Goal: Information Seeking & Learning: Learn about a topic

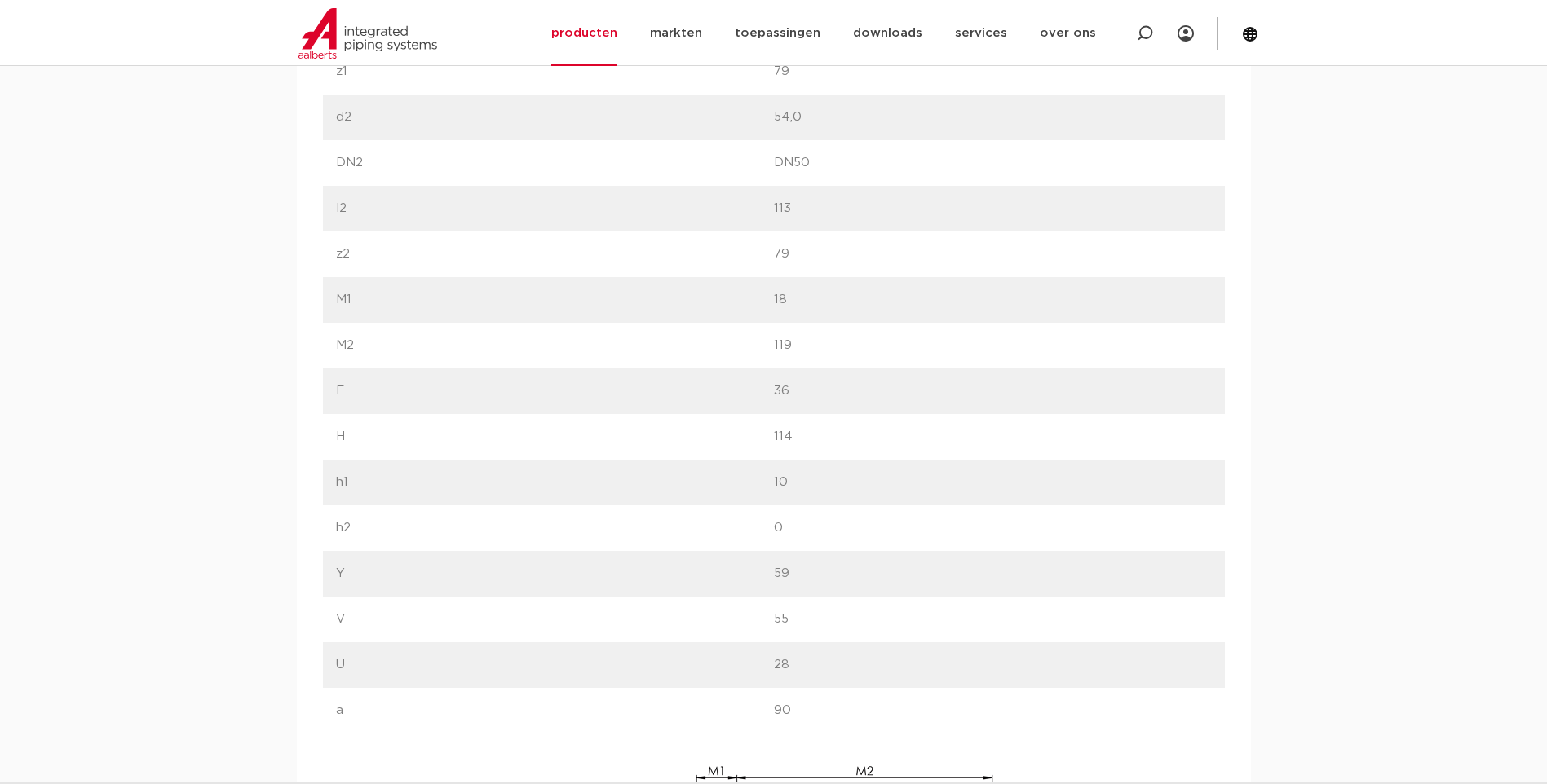
scroll to position [1304, 0]
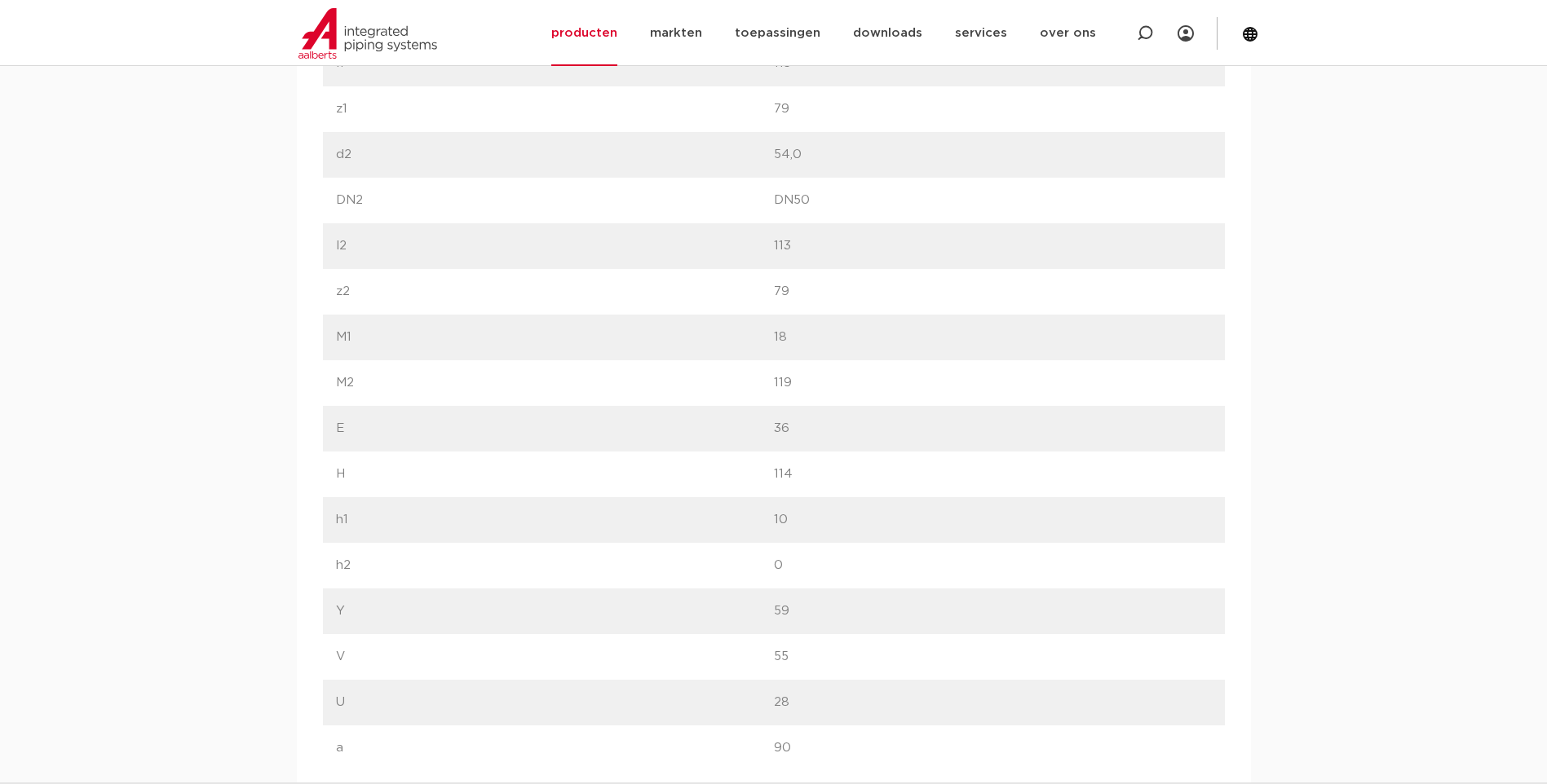
click at [219, 482] on div "afmetingen specificaties downloads ETIM sustainability afmetingen specificaties…" at bounding box center [773, 556] width 1547 height 1582
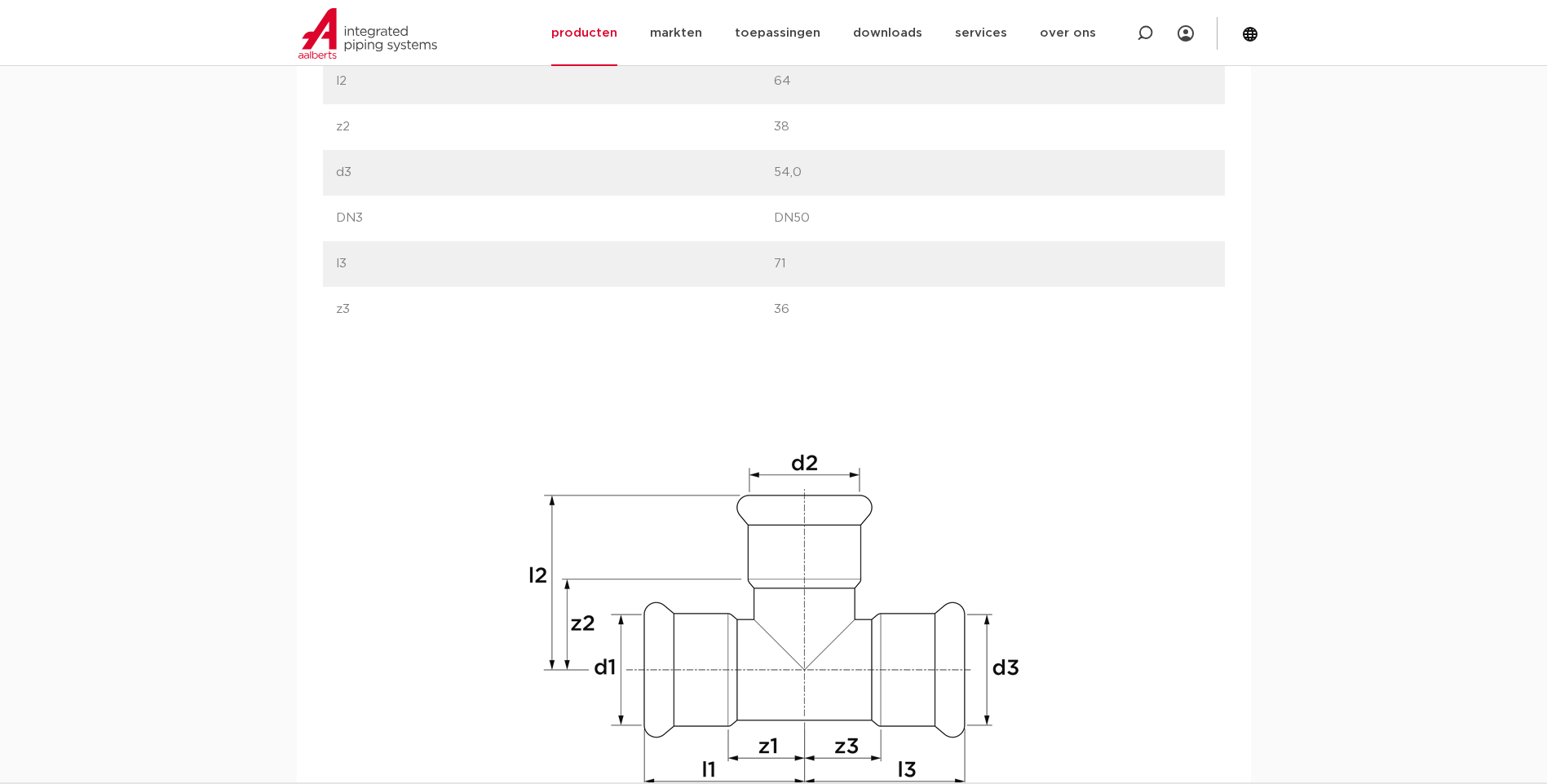
scroll to position [1304, 0]
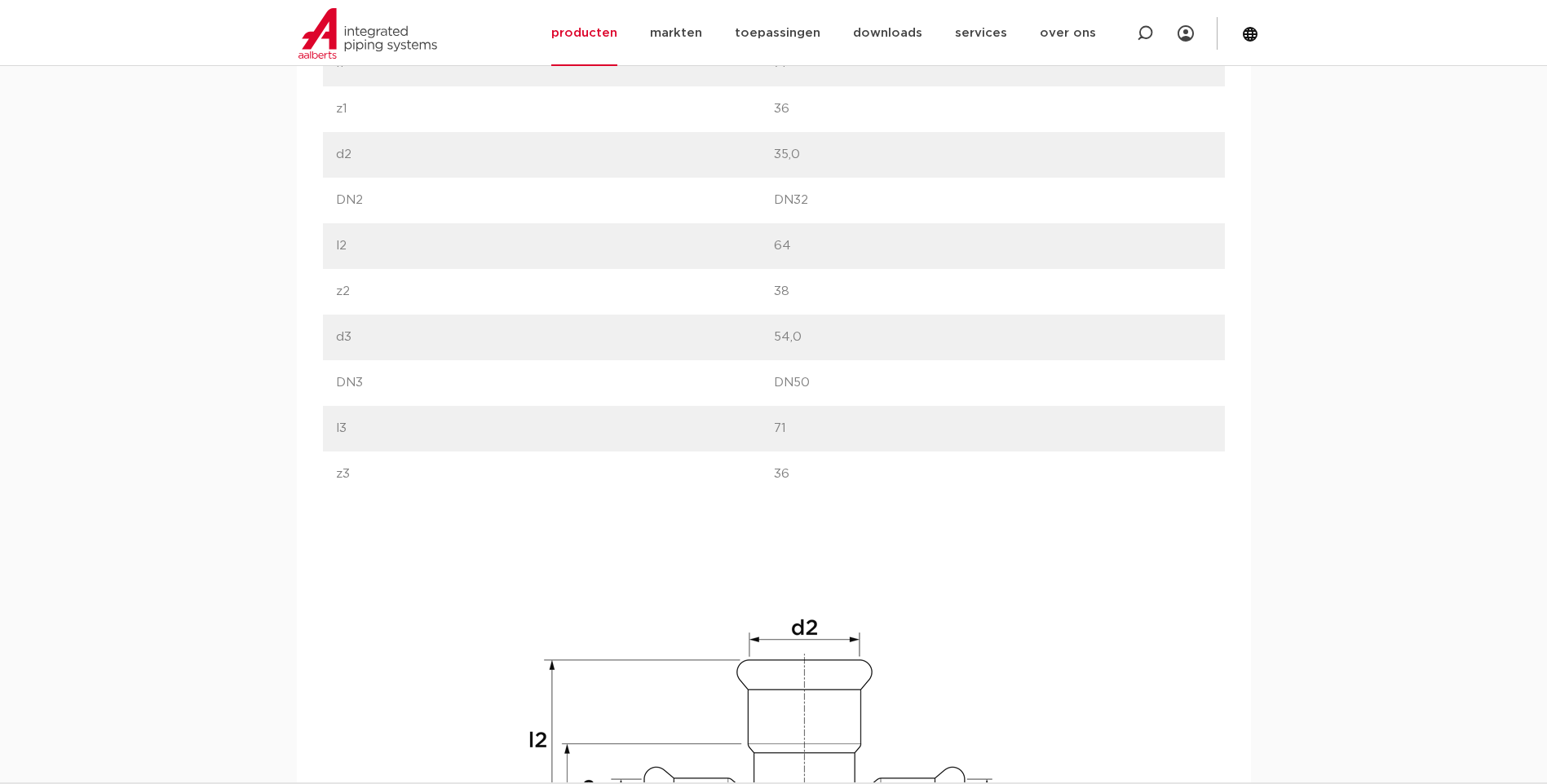
click at [1342, 375] on div "afmetingen specificaties downloads ETIM sustainability verwant afmetingen speci…" at bounding box center [773, 425] width 1547 height 1319
click at [228, 395] on div "afmetingen specificaties downloads ETIM sustainability verwant afmetingen speci…" at bounding box center [773, 425] width 1547 height 1319
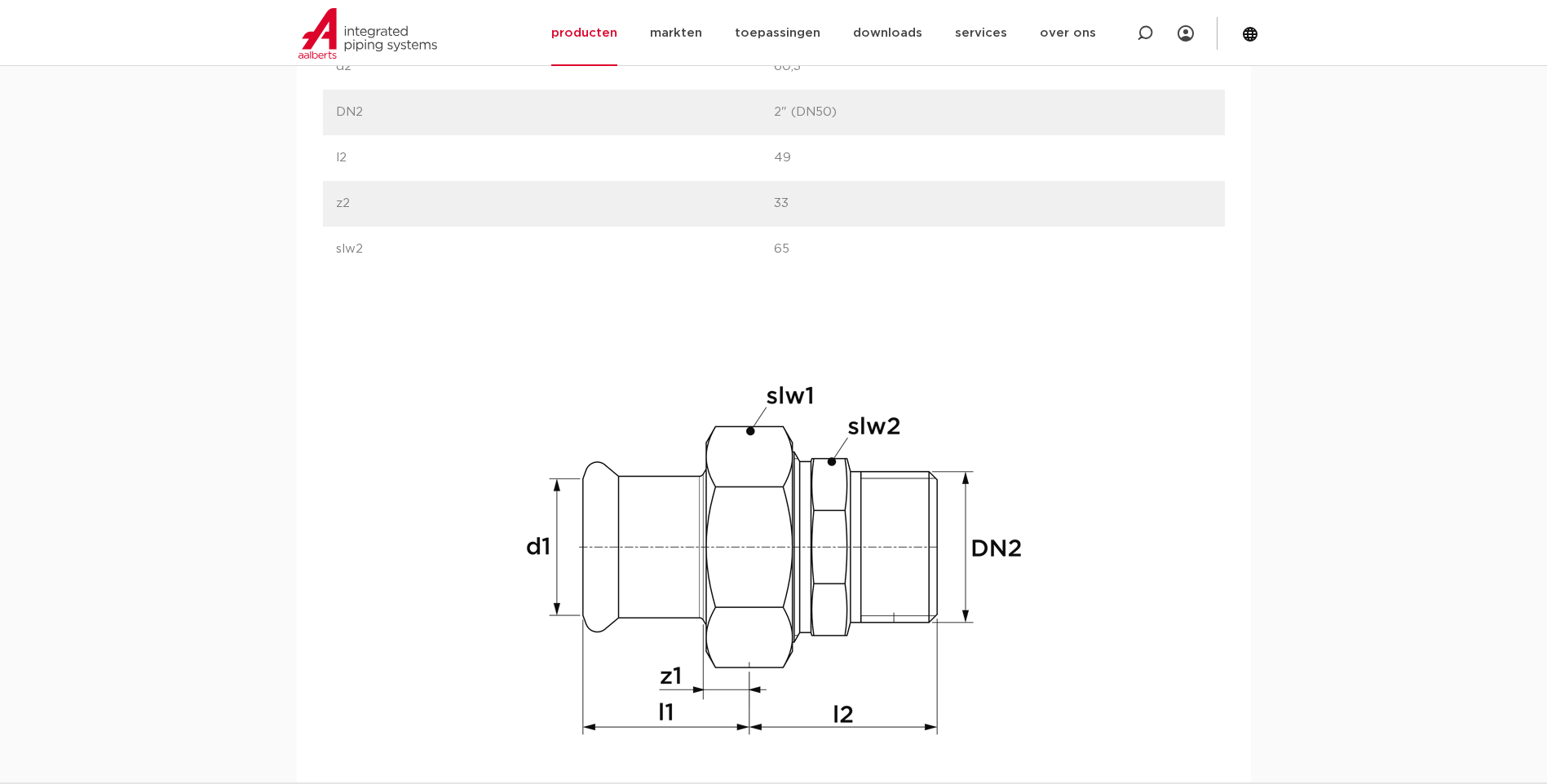
scroll to position [1467, 0]
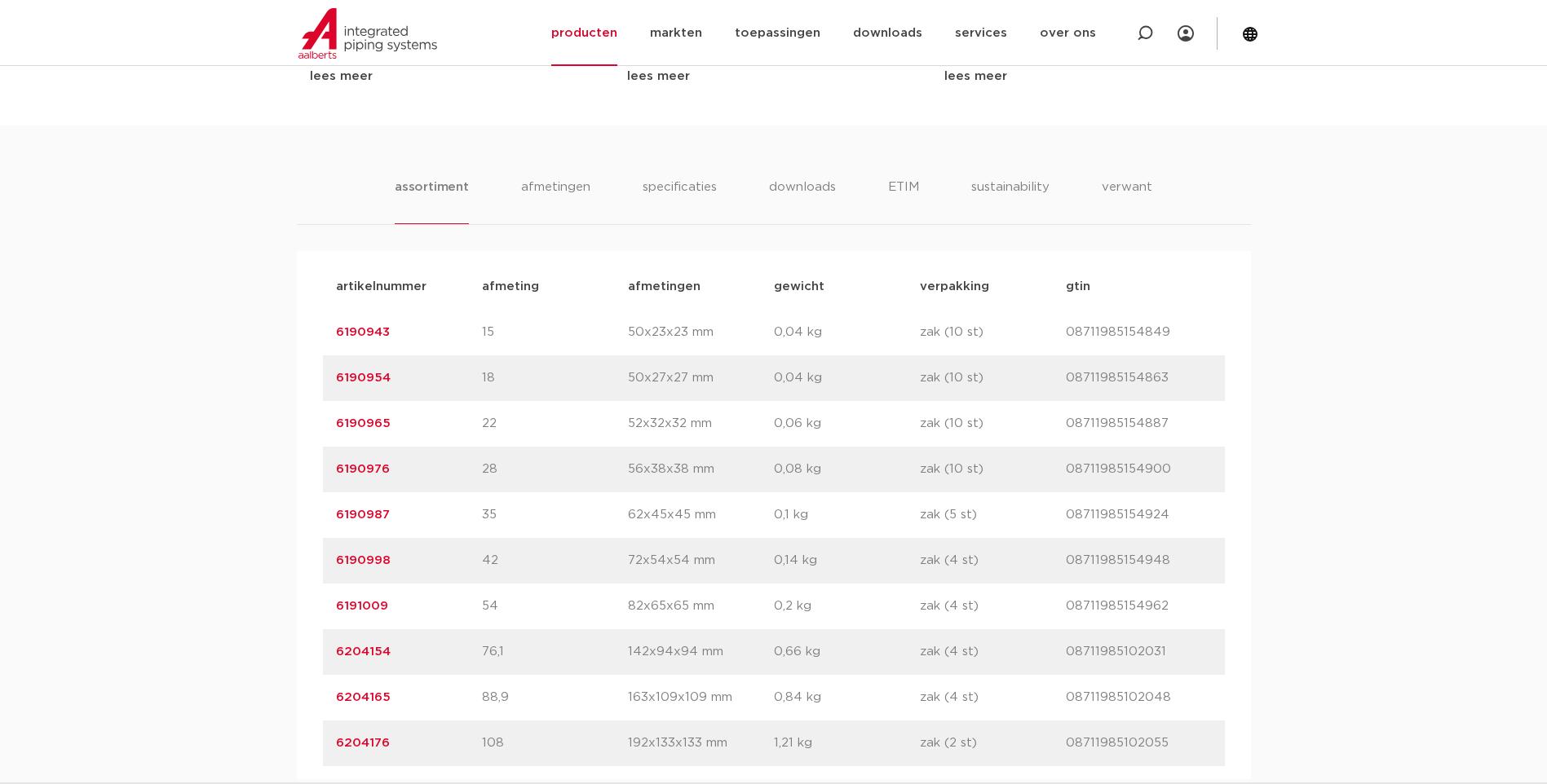
scroll to position [699, 0]
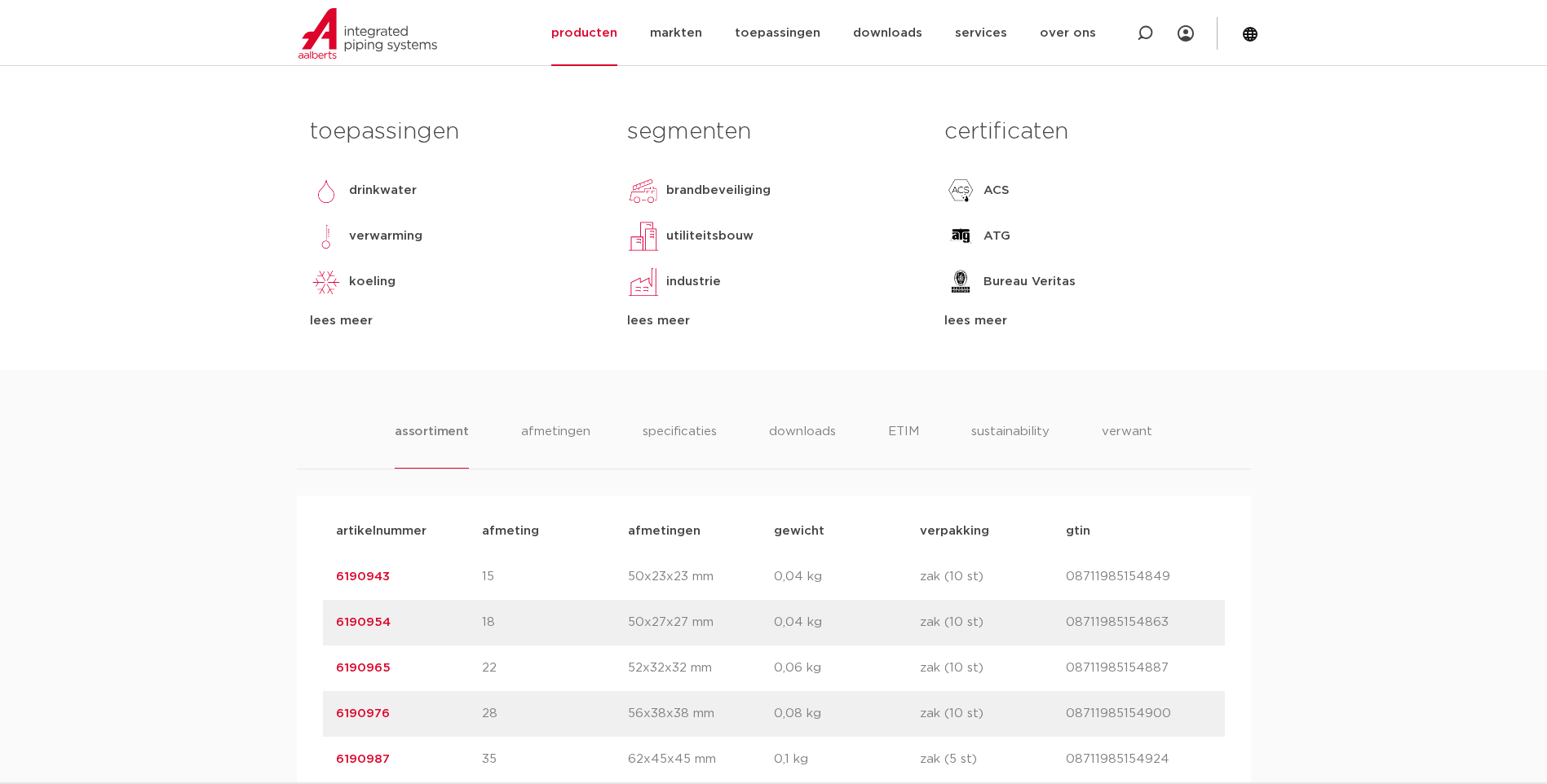
click at [530, 420] on div "assortiment afmetingen specificaties downloads ETIM sustainability verwant asso…" at bounding box center [773, 697] width 1547 height 654
click at [534, 426] on li "afmetingen" at bounding box center [555, 445] width 71 height 47
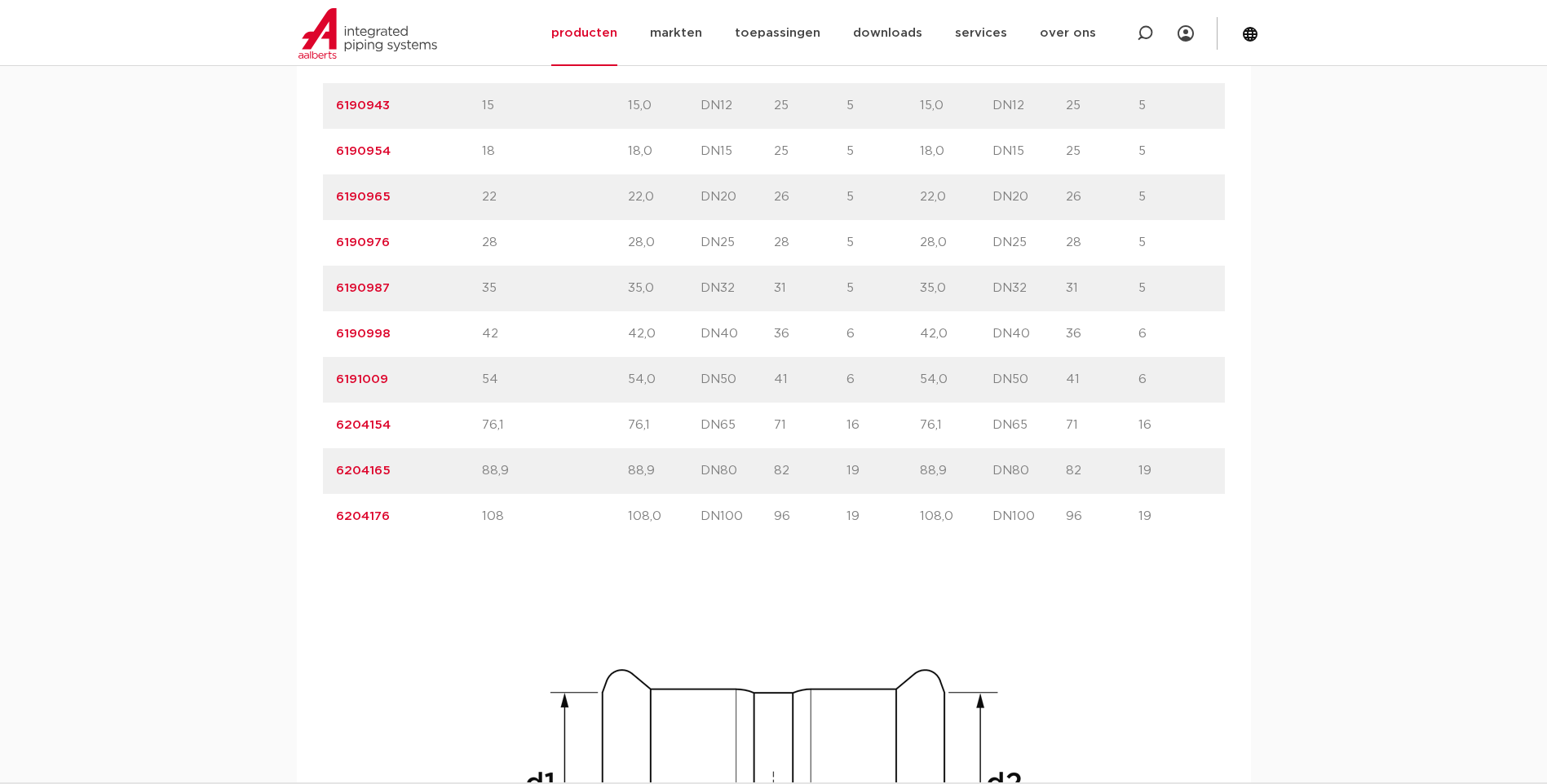
scroll to position [1025, 0]
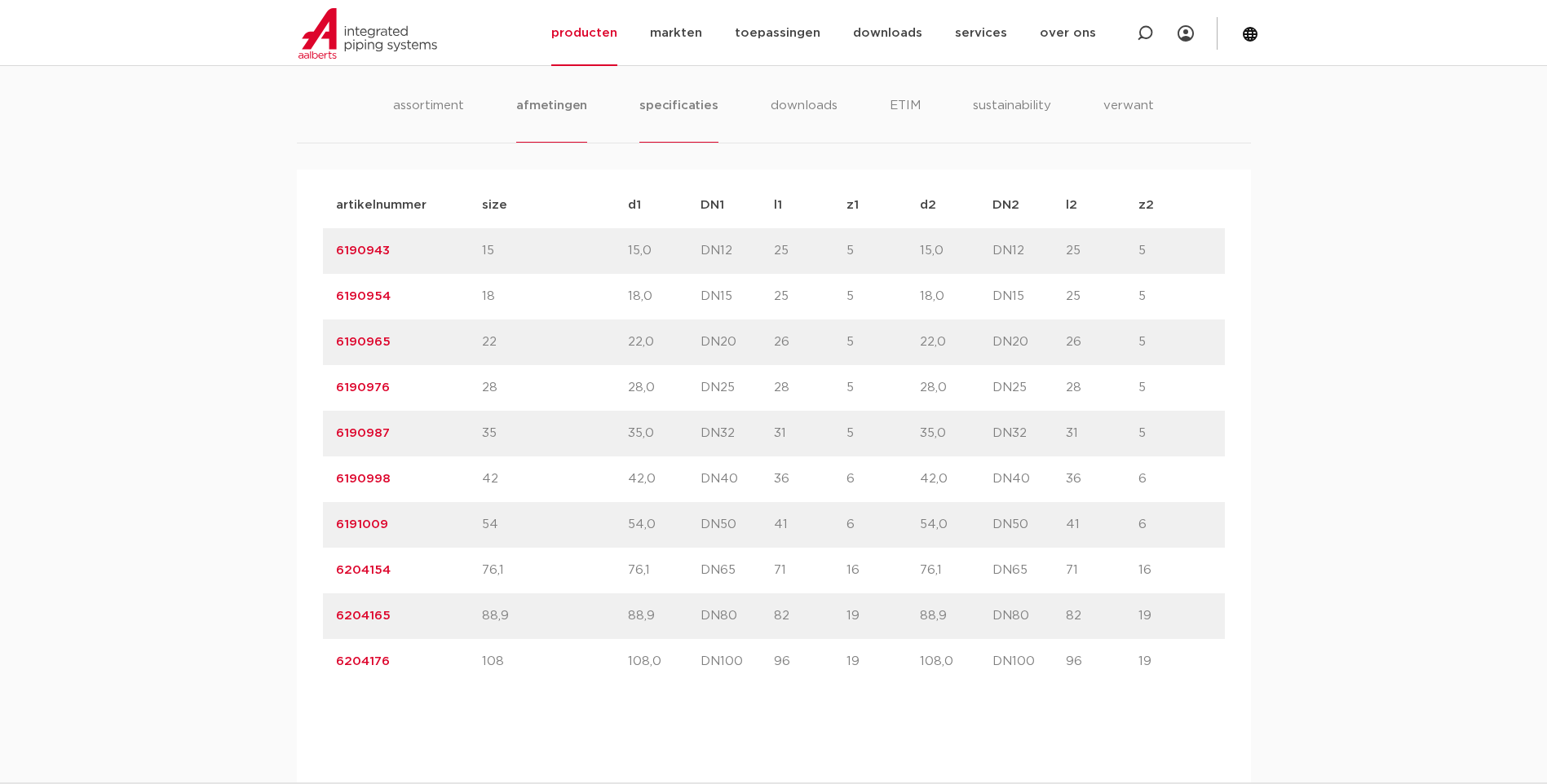
click at [686, 123] on li "specificaties" at bounding box center [678, 119] width 78 height 47
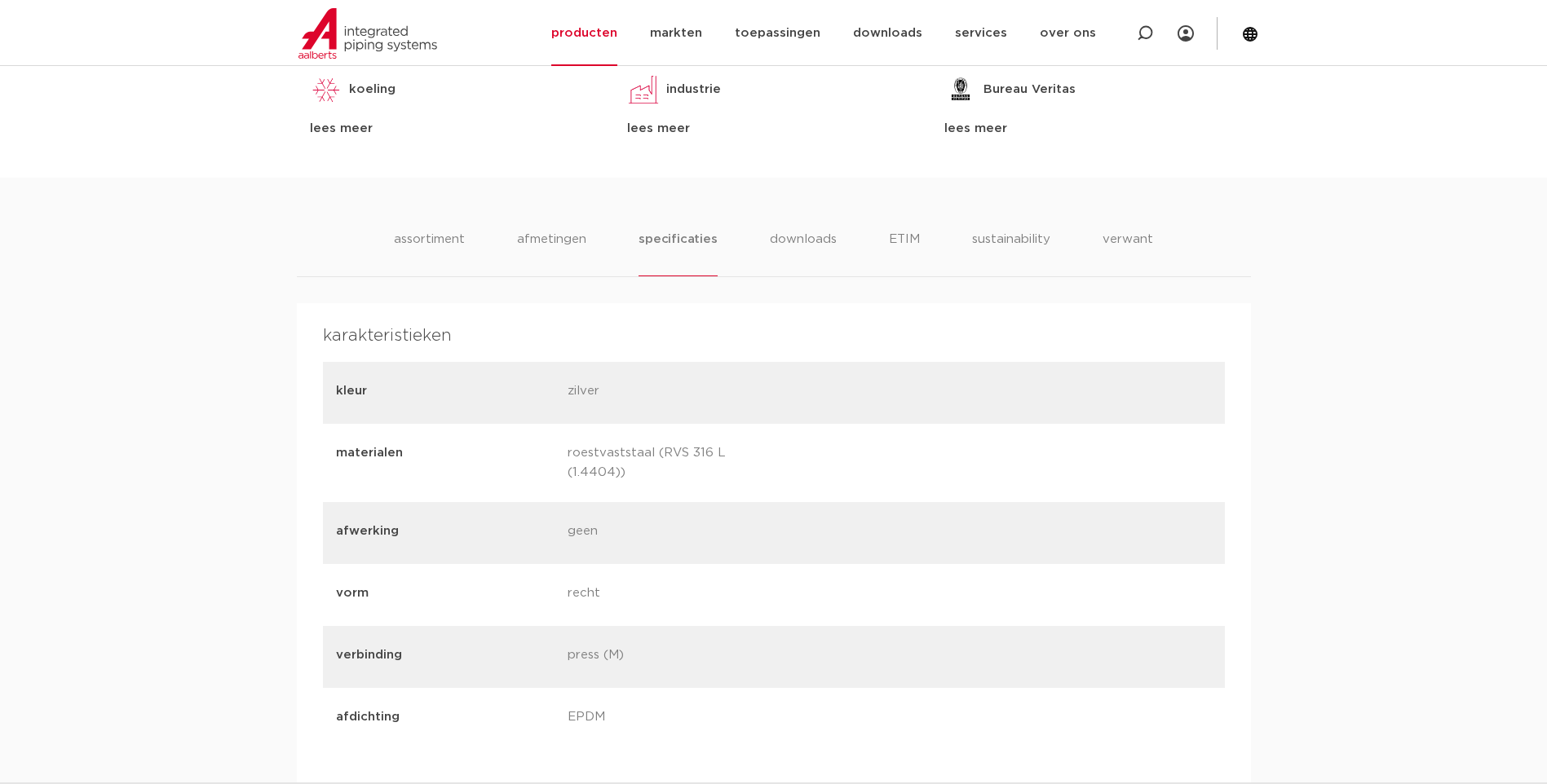
scroll to position [862, 0]
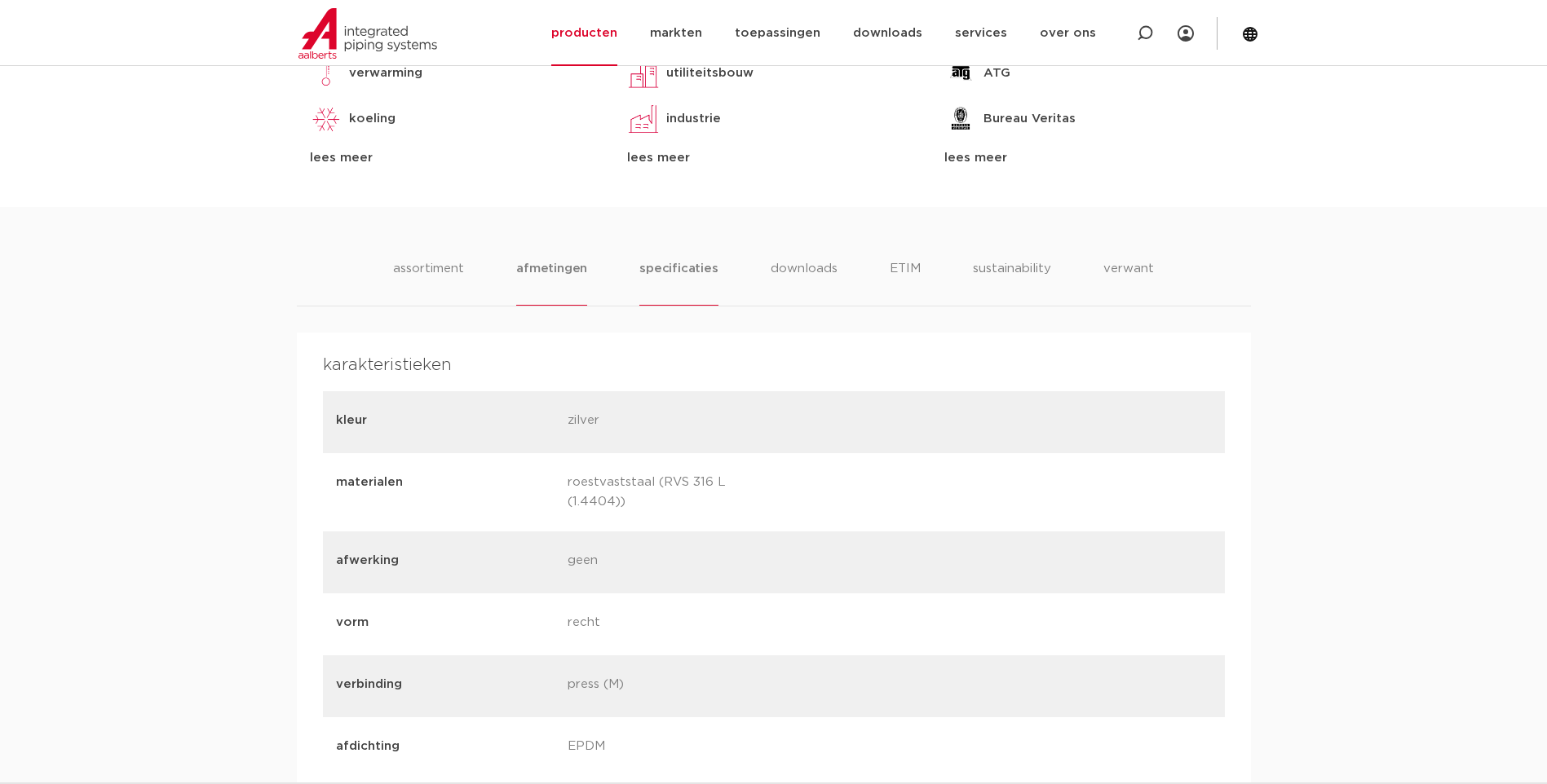
click at [544, 264] on li "afmetingen" at bounding box center [550, 282] width 71 height 47
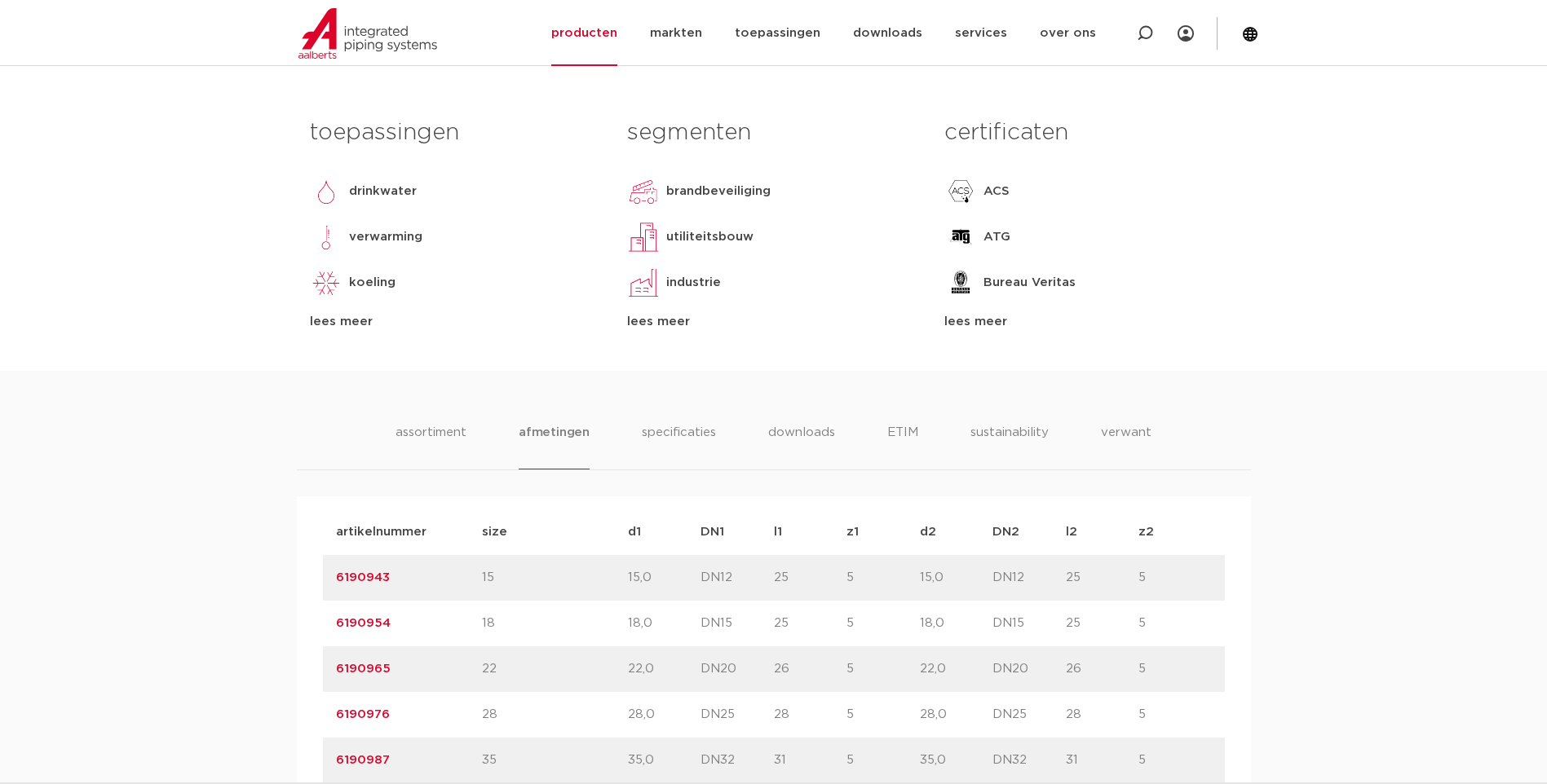
scroll to position [699, 0]
click at [455, 443] on li "assortiment" at bounding box center [431, 445] width 74 height 47
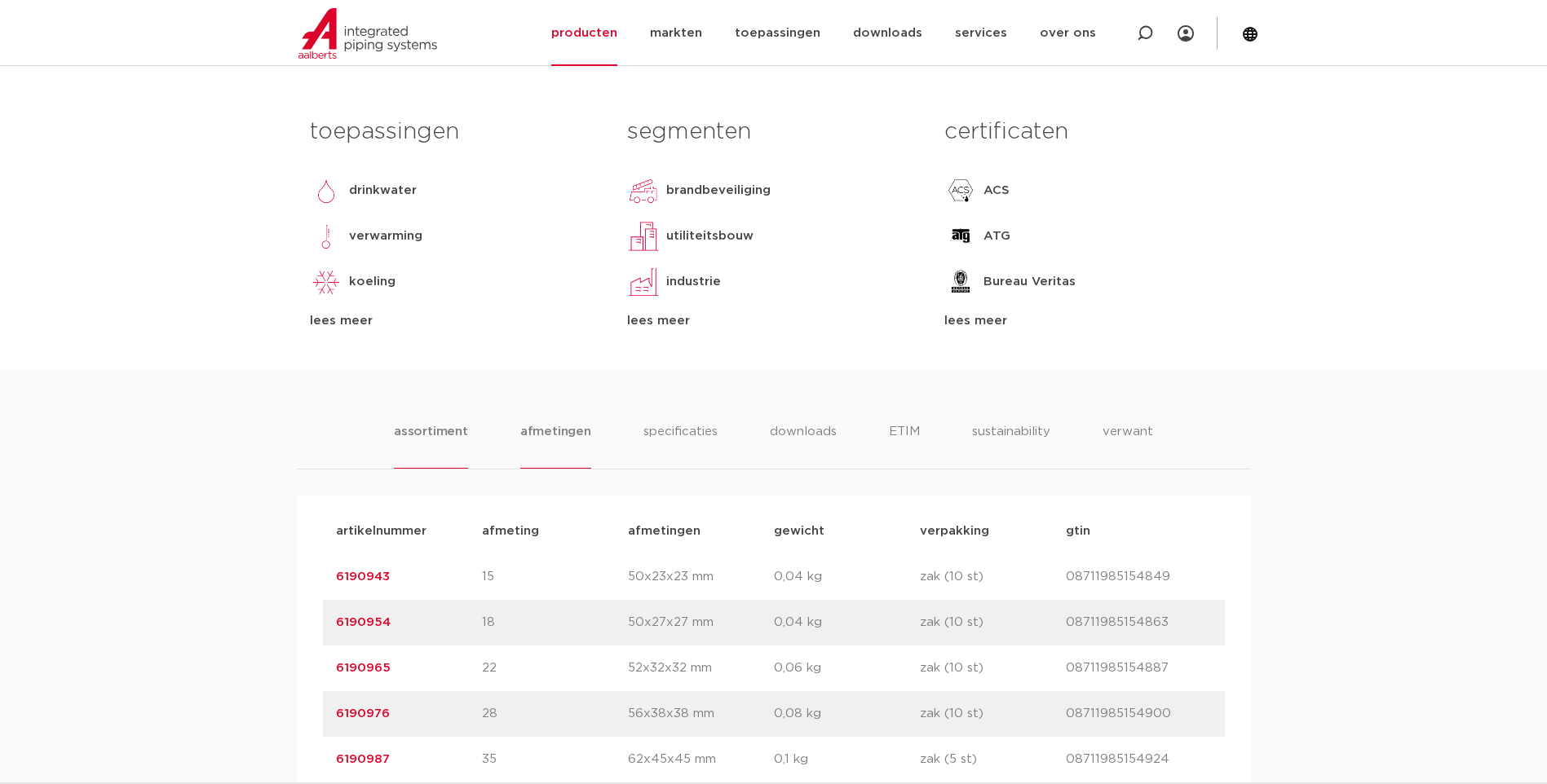
click at [551, 435] on li "afmetingen" at bounding box center [555, 445] width 71 height 47
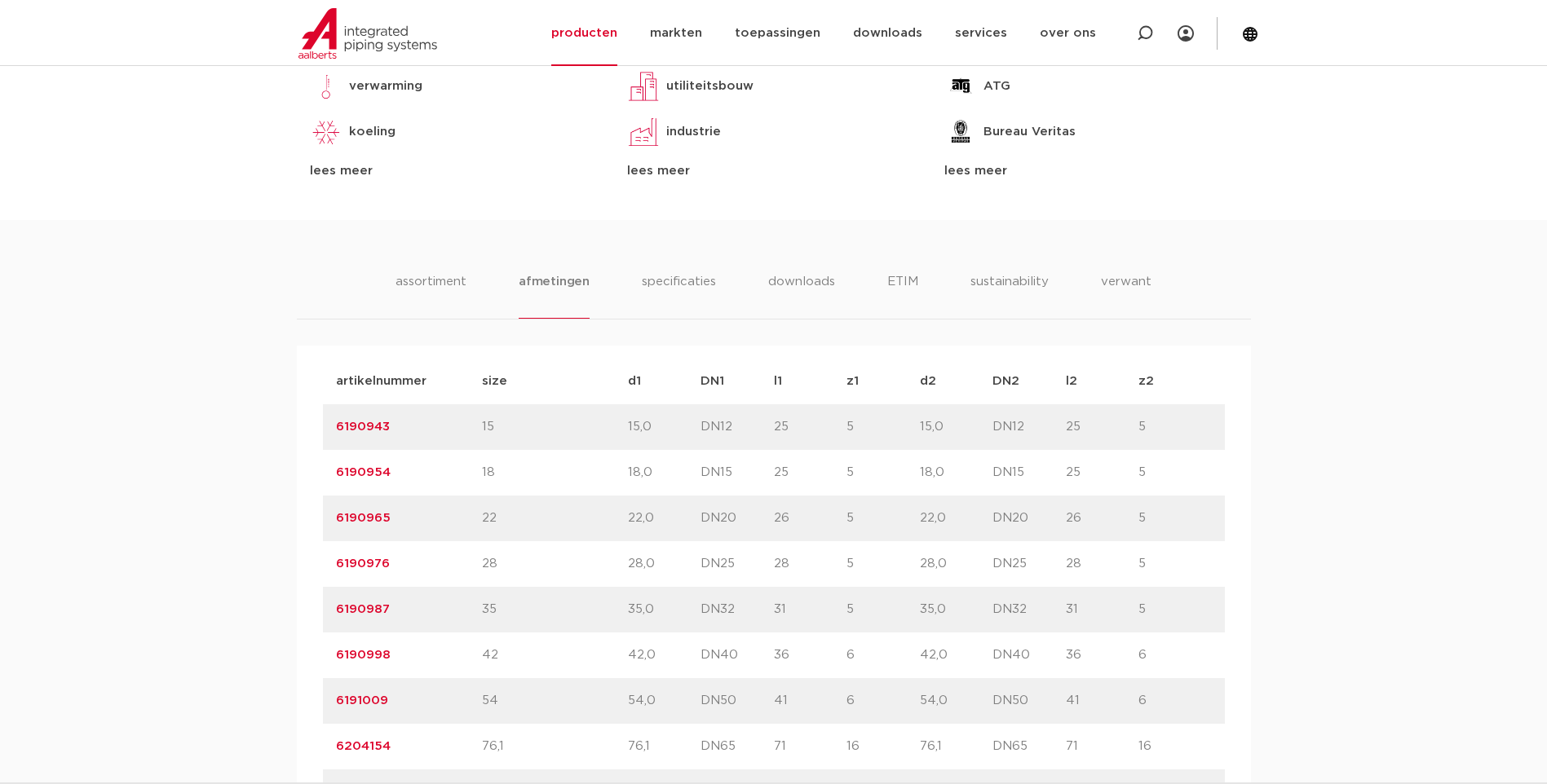
scroll to position [944, 0]
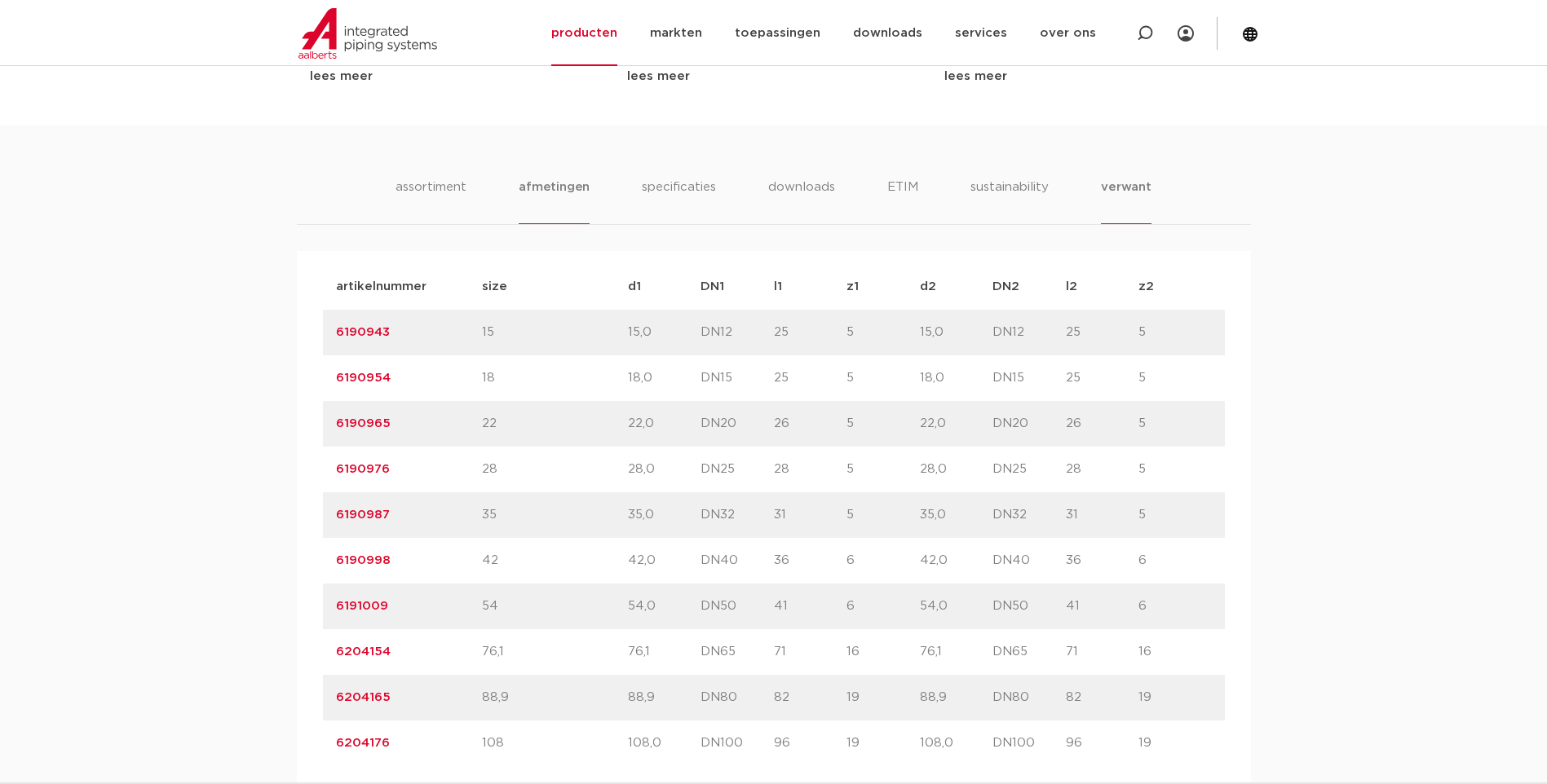
click at [1127, 189] on li "verwant" at bounding box center [1126, 200] width 51 height 47
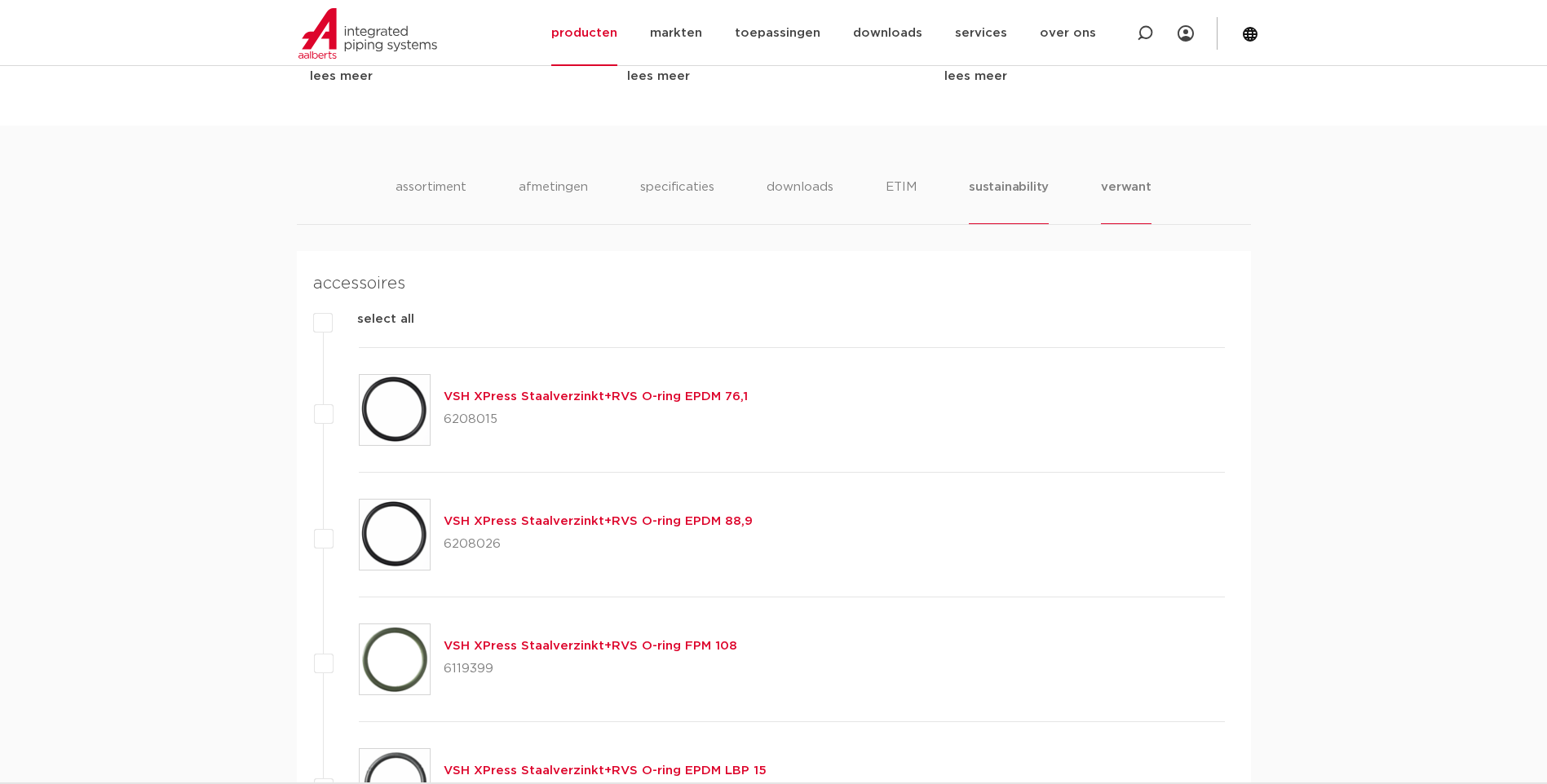
click at [990, 189] on li "sustainability" at bounding box center [1008, 200] width 80 height 47
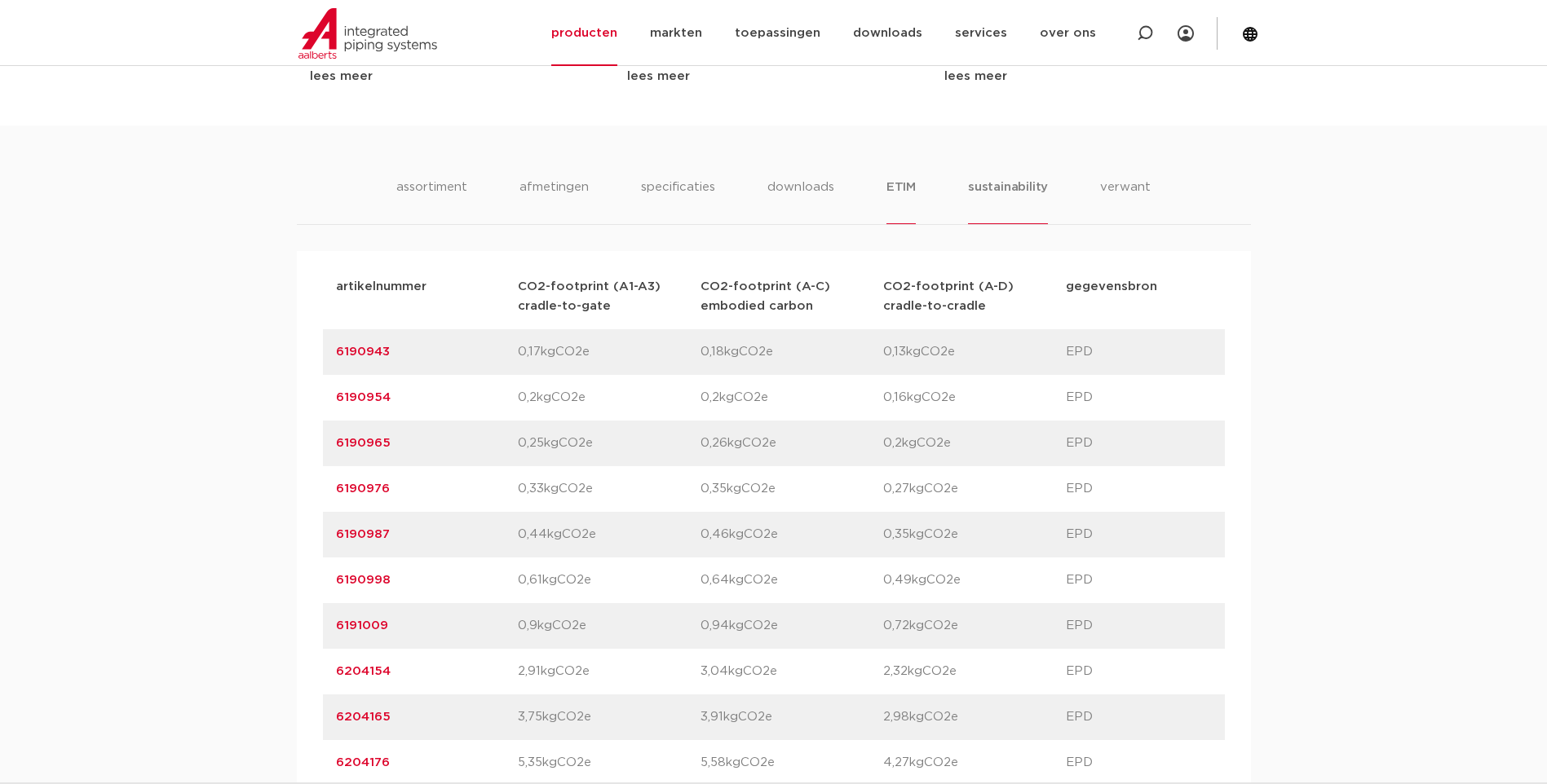
click at [901, 189] on li "ETIM" at bounding box center [901, 200] width 30 height 47
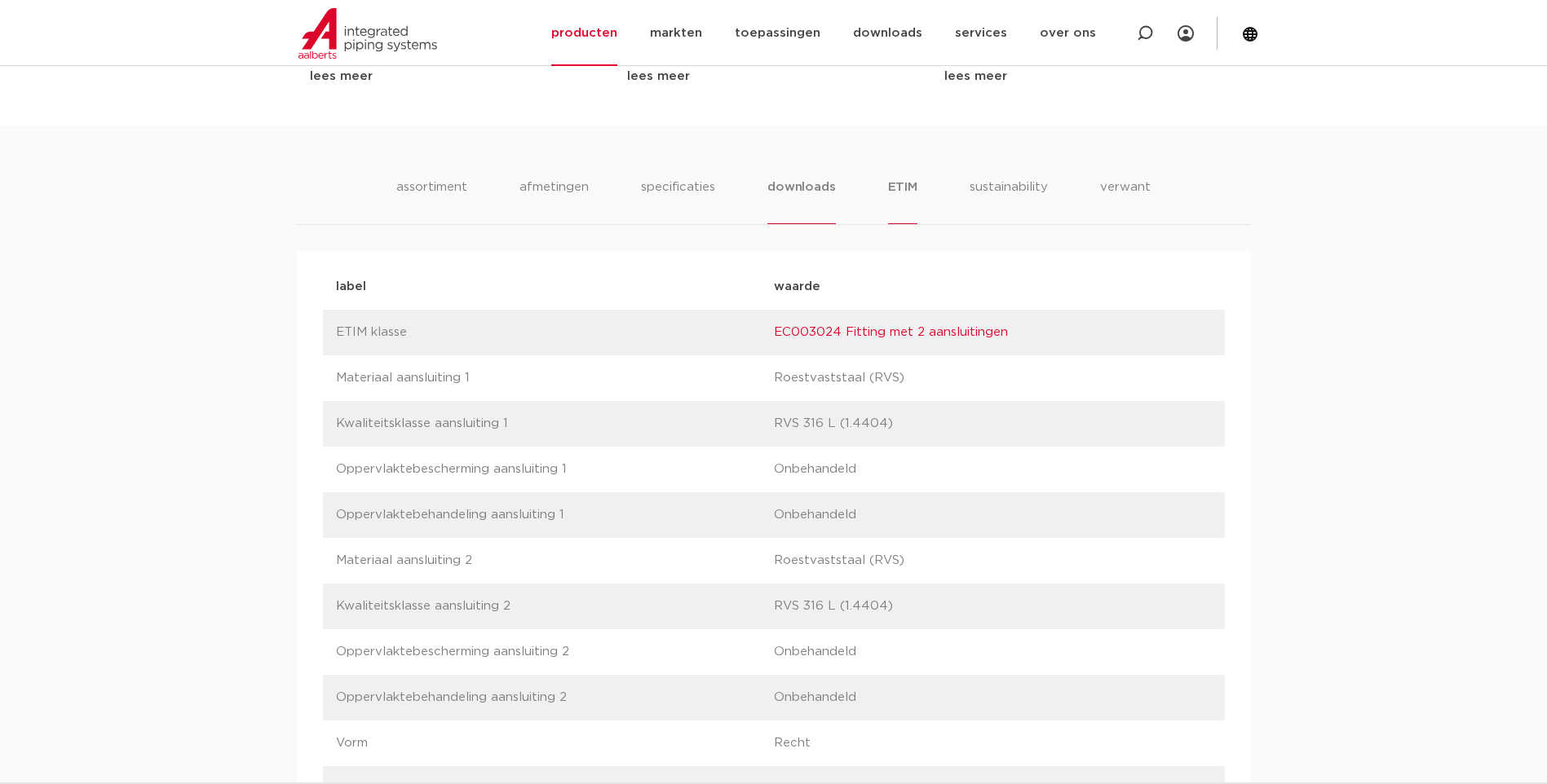
click at [818, 192] on li "downloads" at bounding box center [801, 200] width 68 height 47
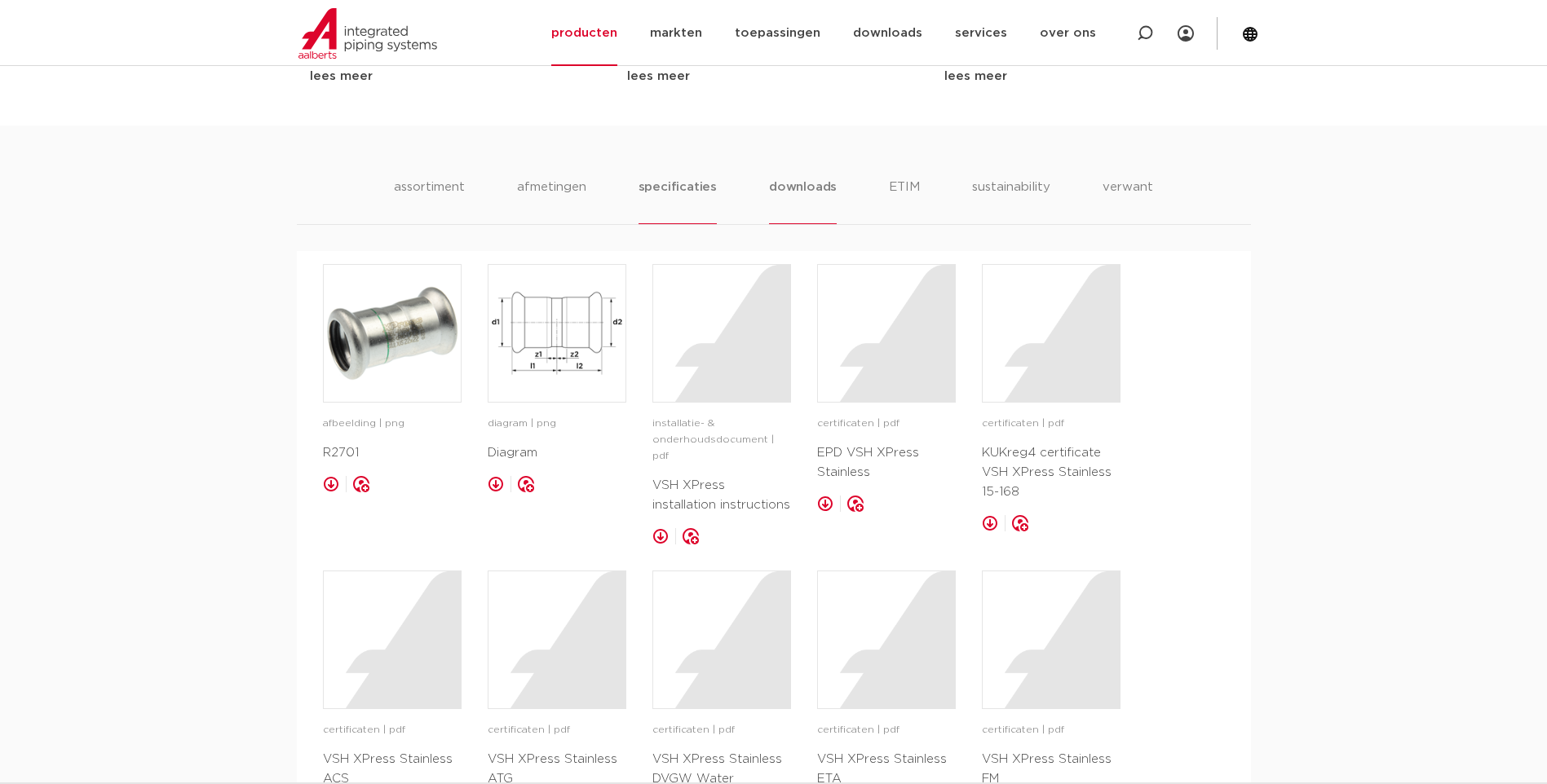
click at [677, 195] on li "specificaties" at bounding box center [677, 200] width 78 height 47
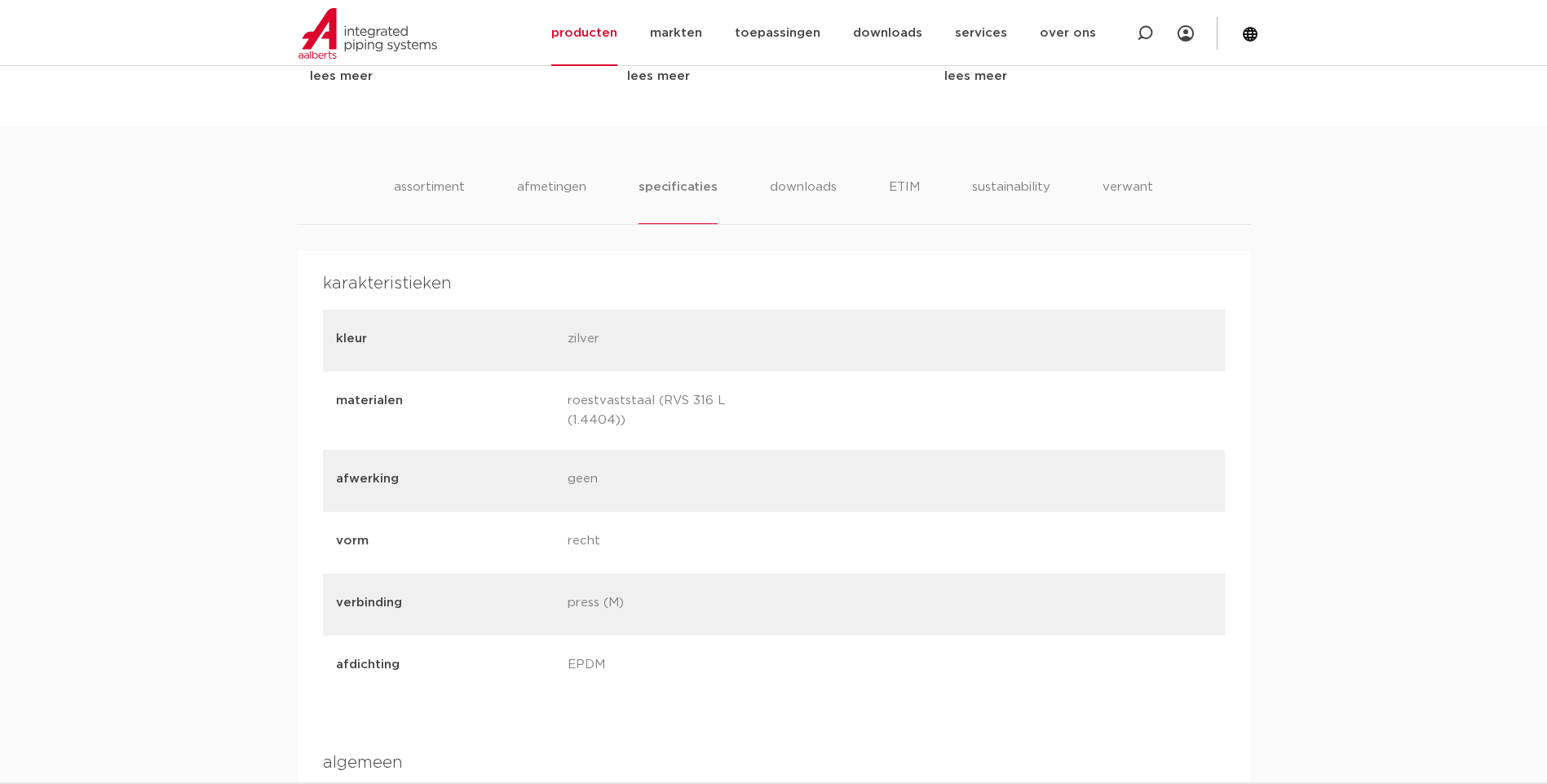
click at [562, 197] on li "afmetingen" at bounding box center [551, 200] width 70 height 47
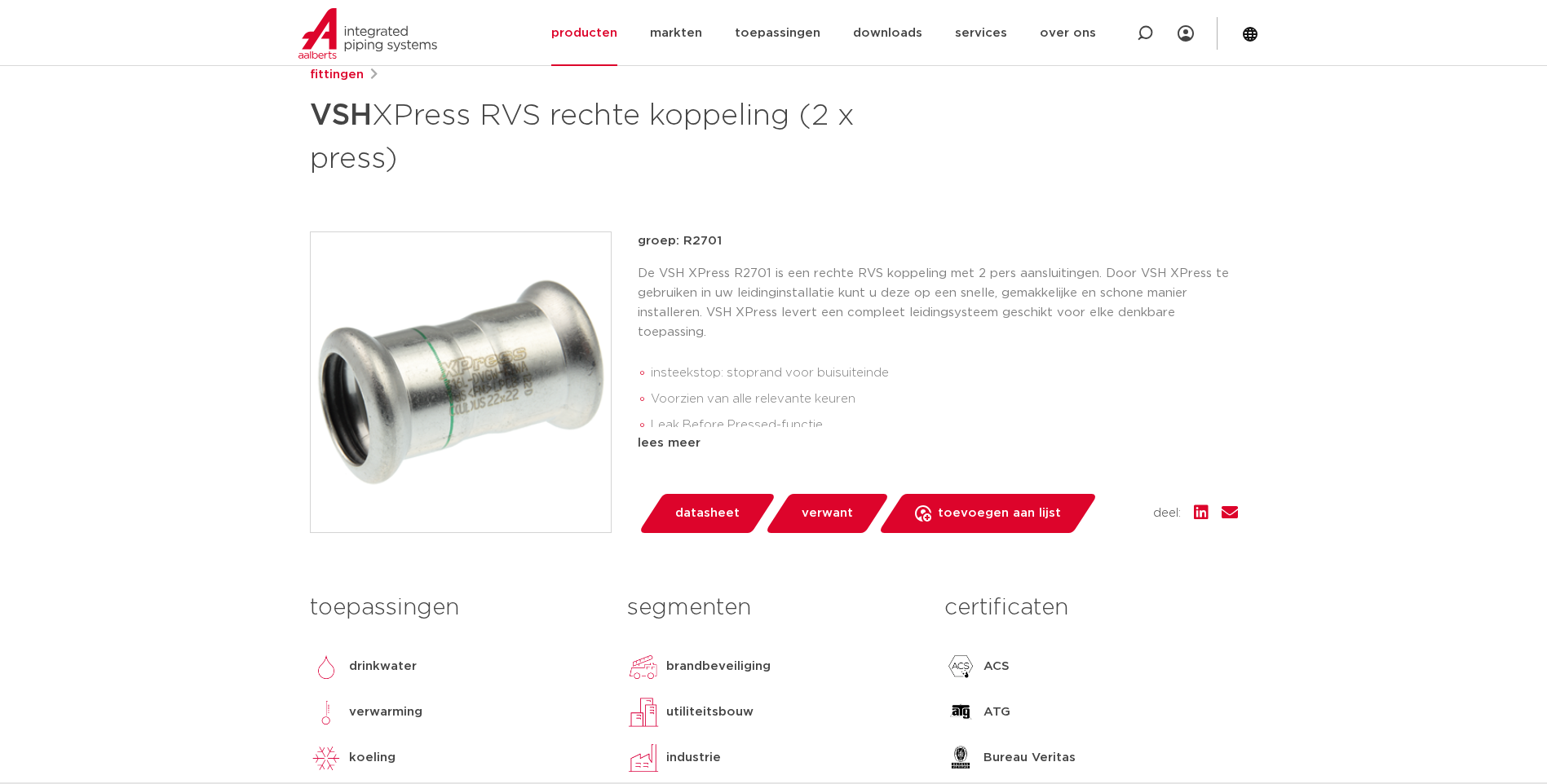
scroll to position [132, 0]
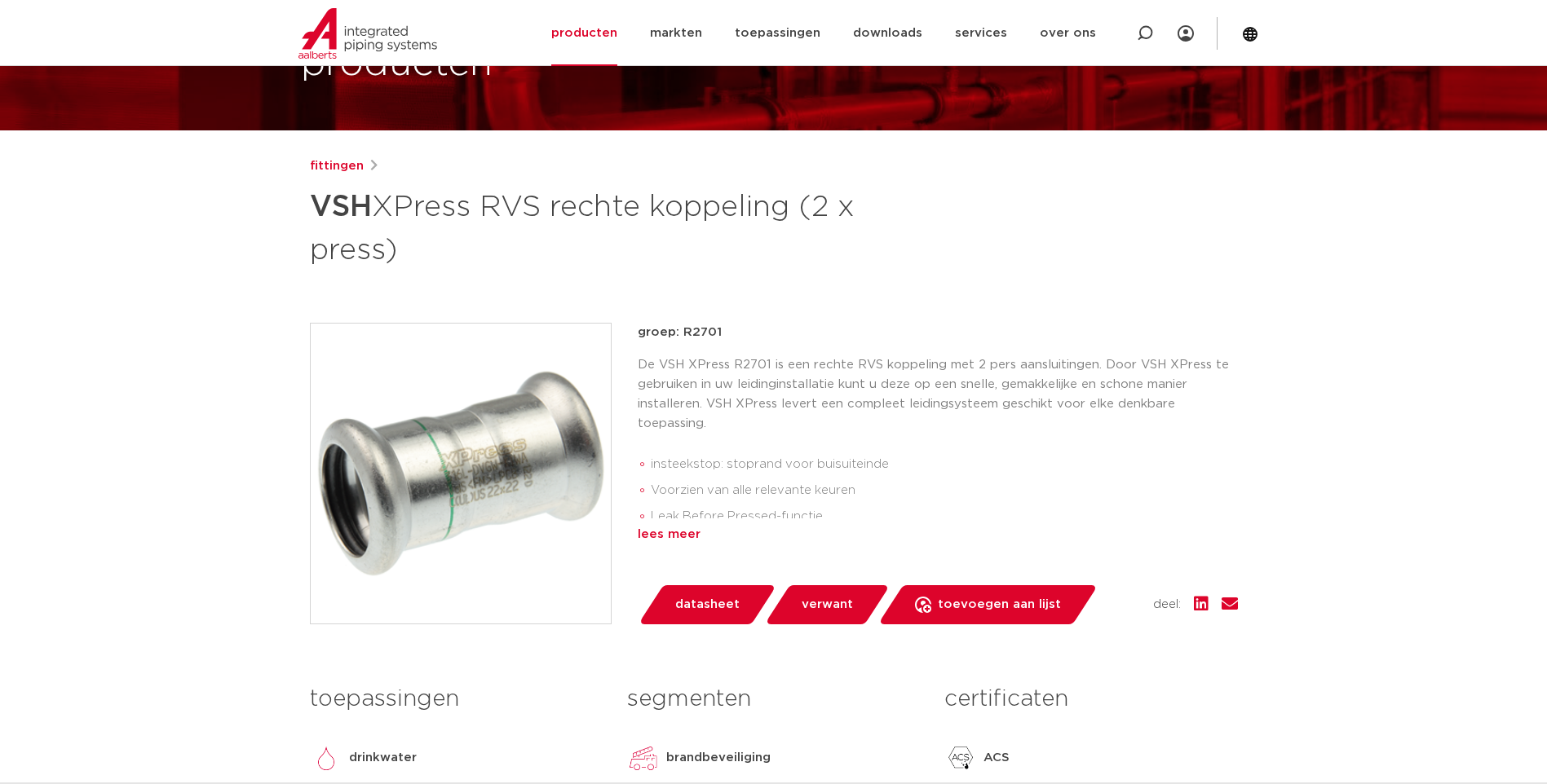
click at [666, 539] on div "lees meer" at bounding box center [937, 534] width 600 height 20
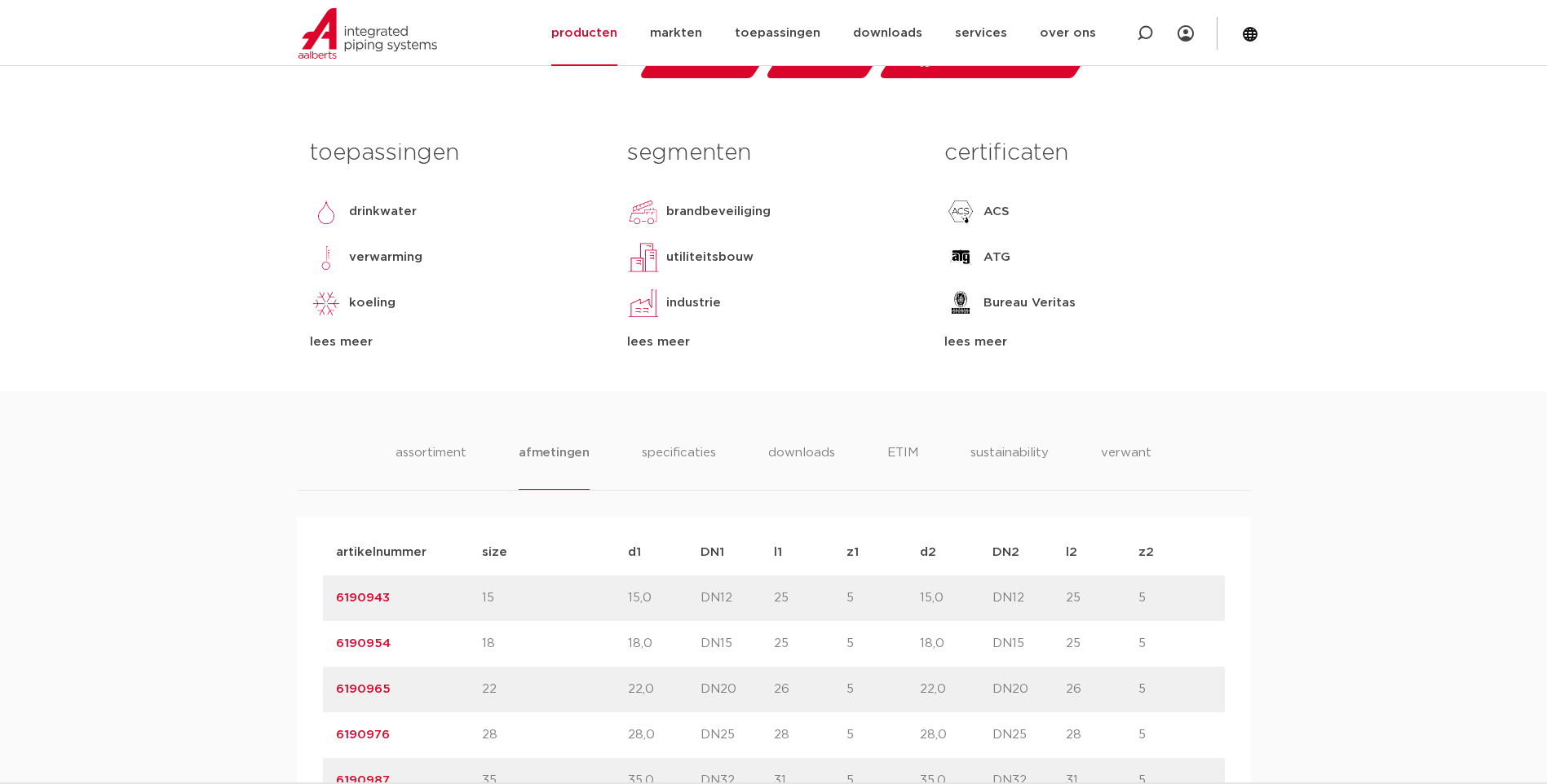
scroll to position [897, 0]
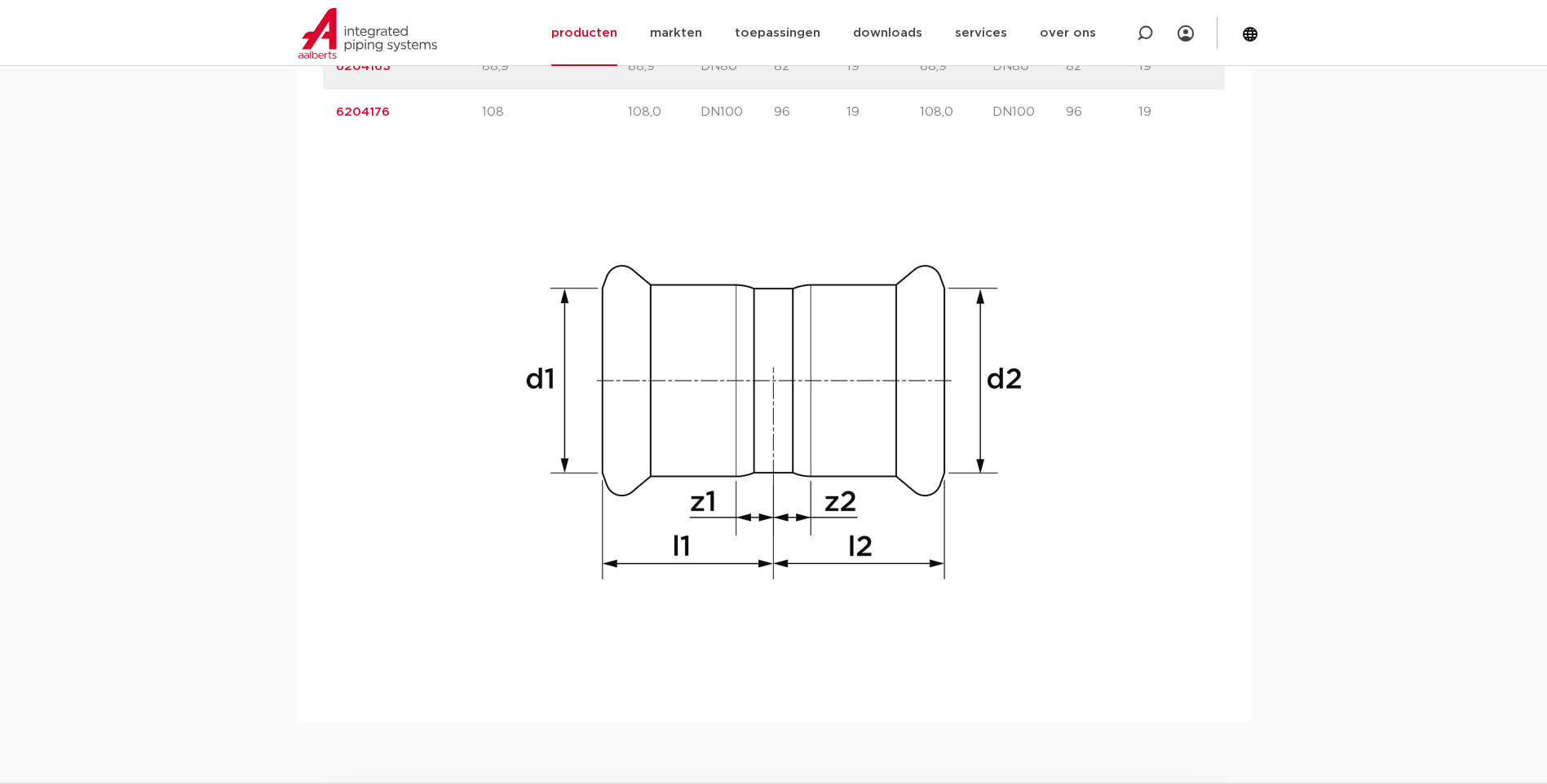
click at [698, 304] on img at bounding box center [774, 422] width 522 height 522
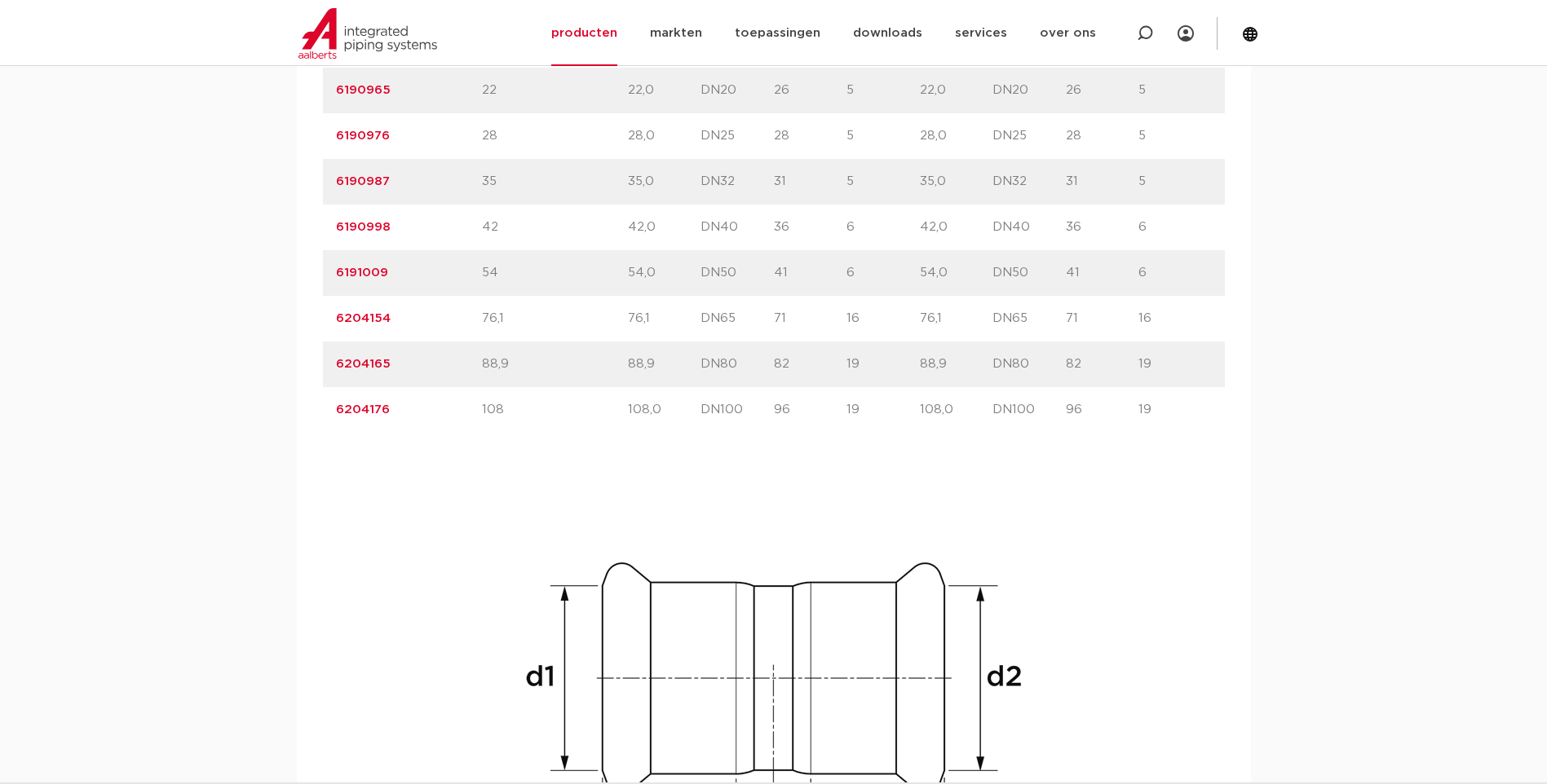
scroll to position [1304, 0]
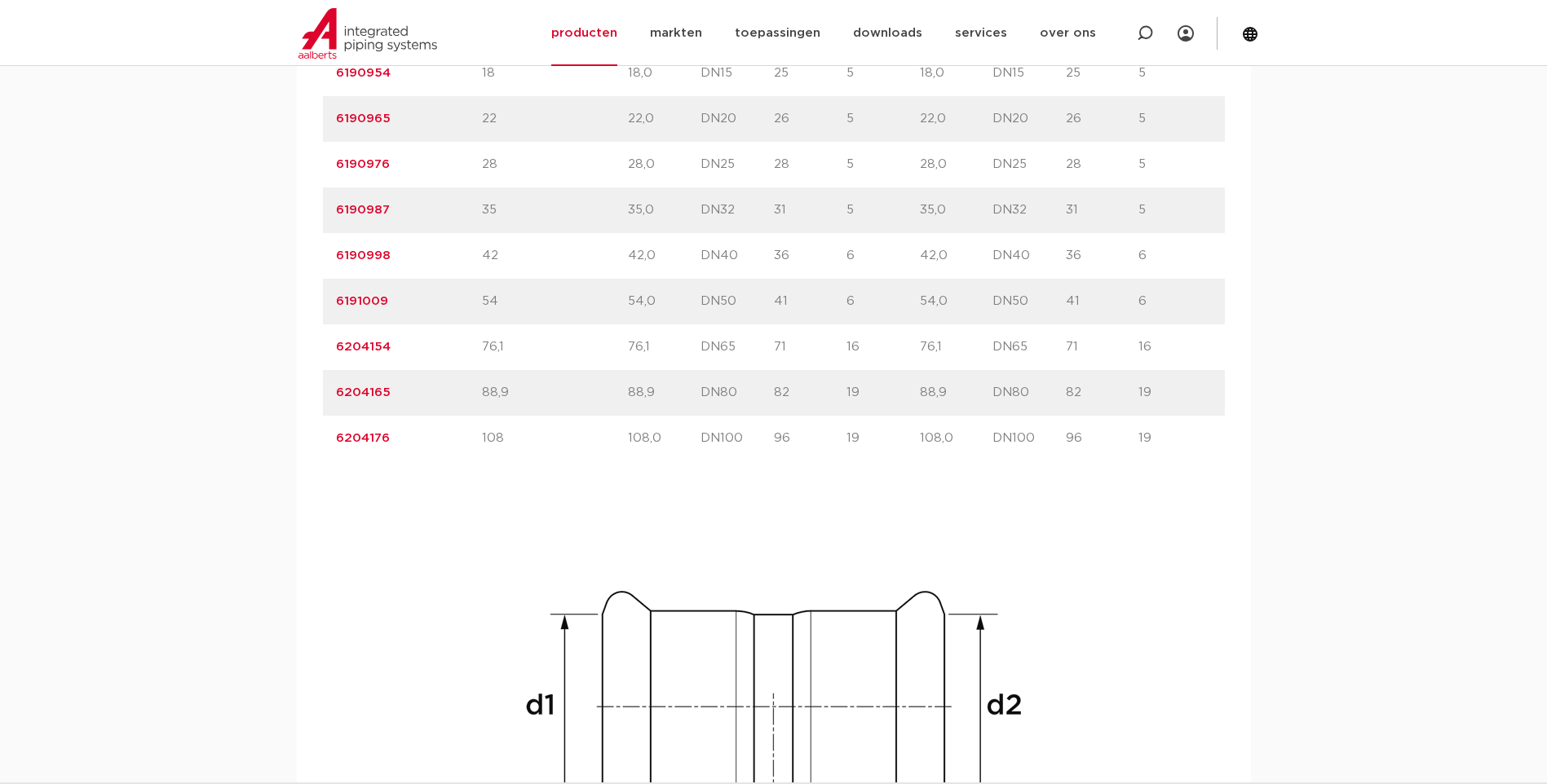
click at [352, 297] on link "6191009" at bounding box center [361, 301] width 52 height 12
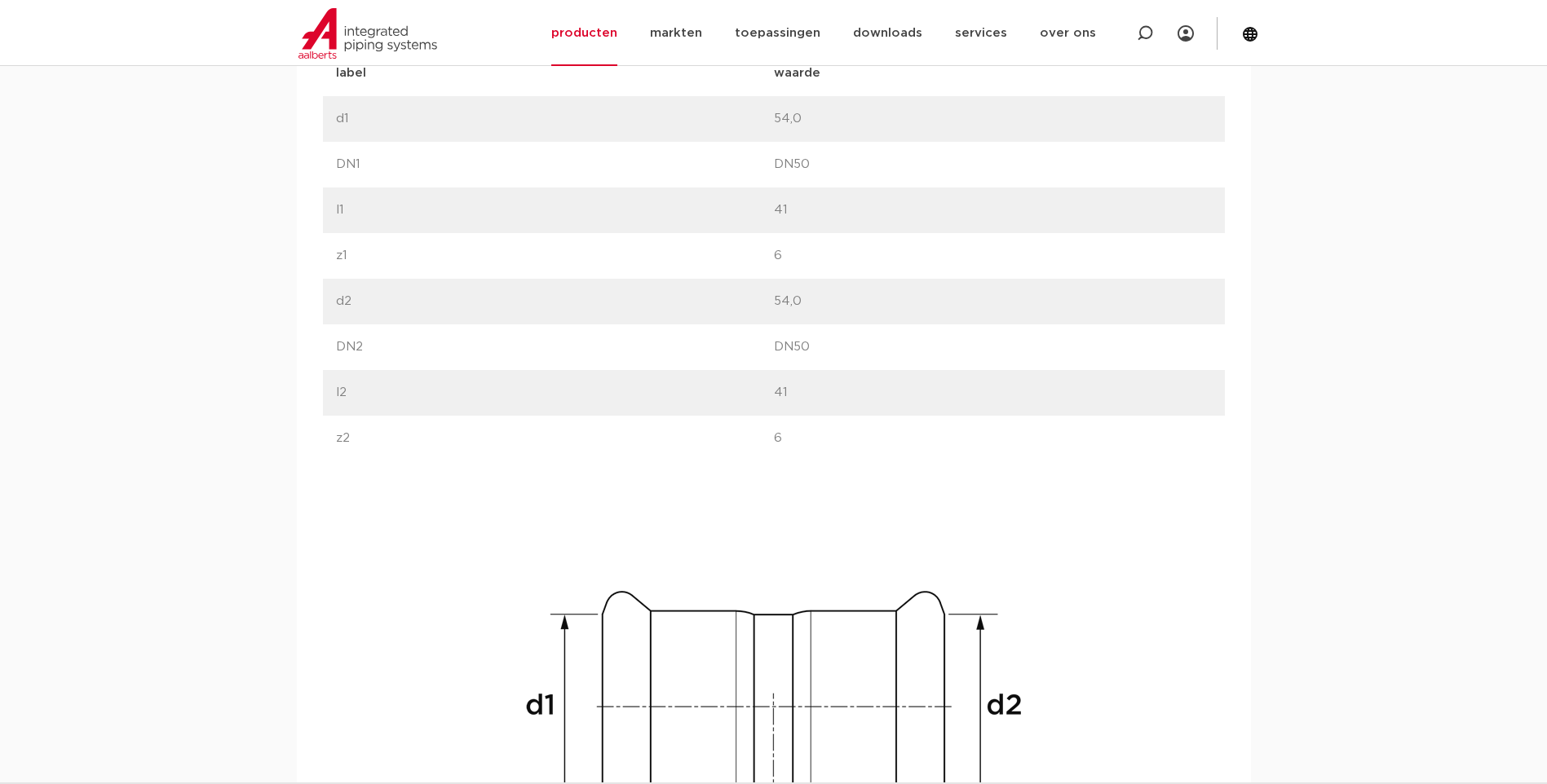
scroll to position [1060, 0]
